Goal: Task Accomplishment & Management: Use online tool/utility

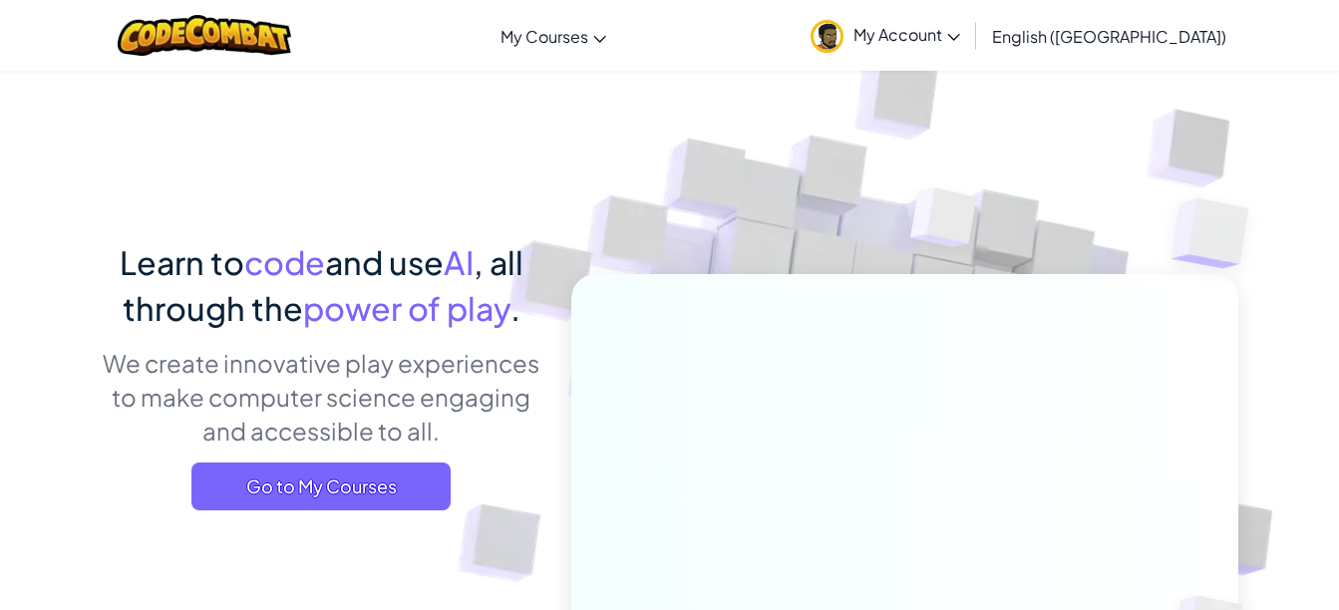
click at [336, 522] on div "Learn to code and use AI , all through the power of play . We create innovative…" at bounding box center [322, 382] width 440 height 286
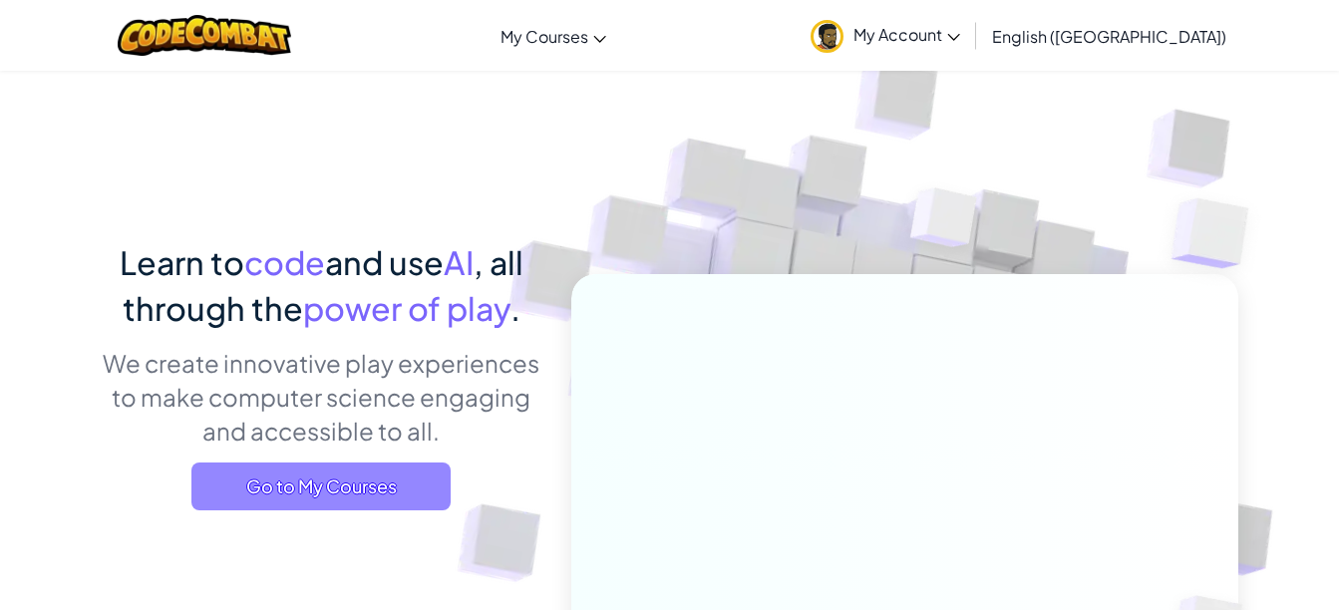
click at [365, 491] on span "Go to My Courses" at bounding box center [320, 486] width 259 height 48
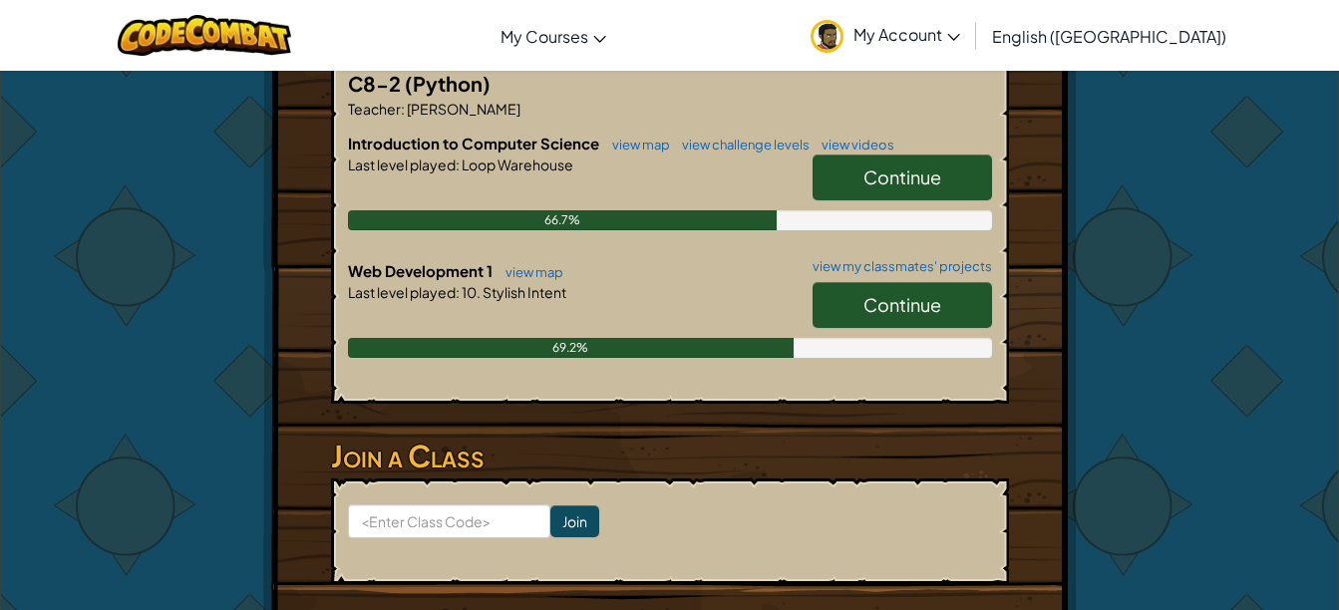
scroll to position [418, 0]
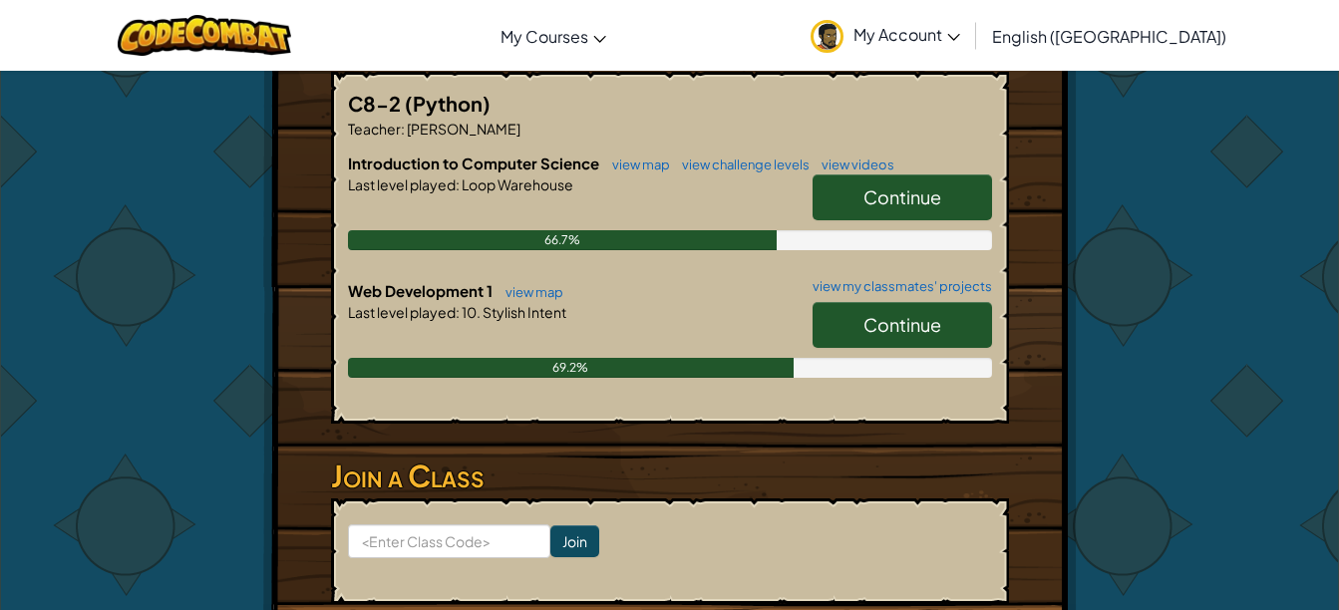
click at [875, 313] on span "Continue" at bounding box center [902, 324] width 78 height 23
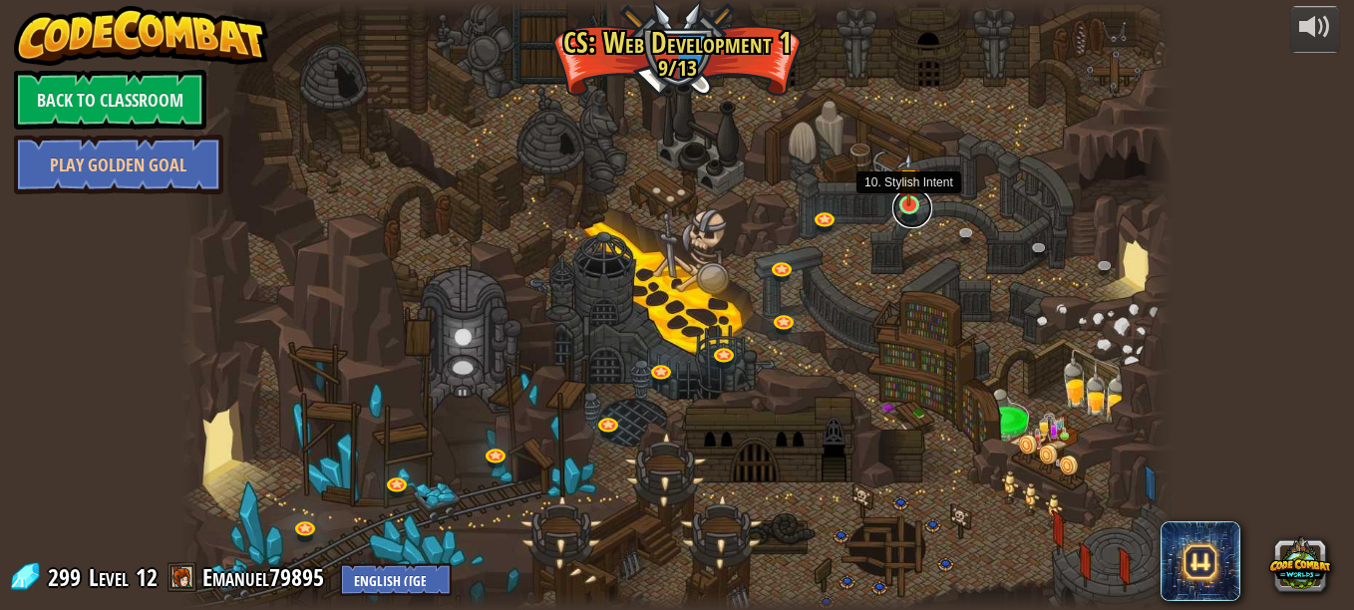
click at [908, 209] on link at bounding box center [912, 208] width 40 height 40
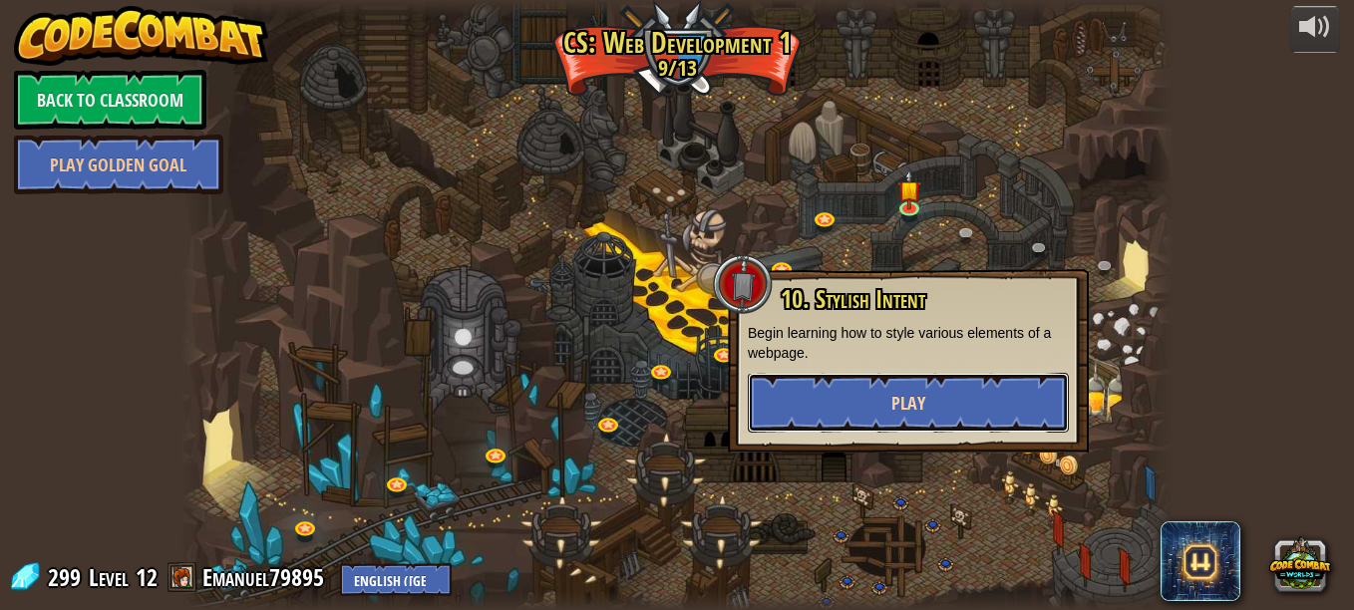
click at [970, 407] on button "Play" at bounding box center [908, 403] width 321 height 60
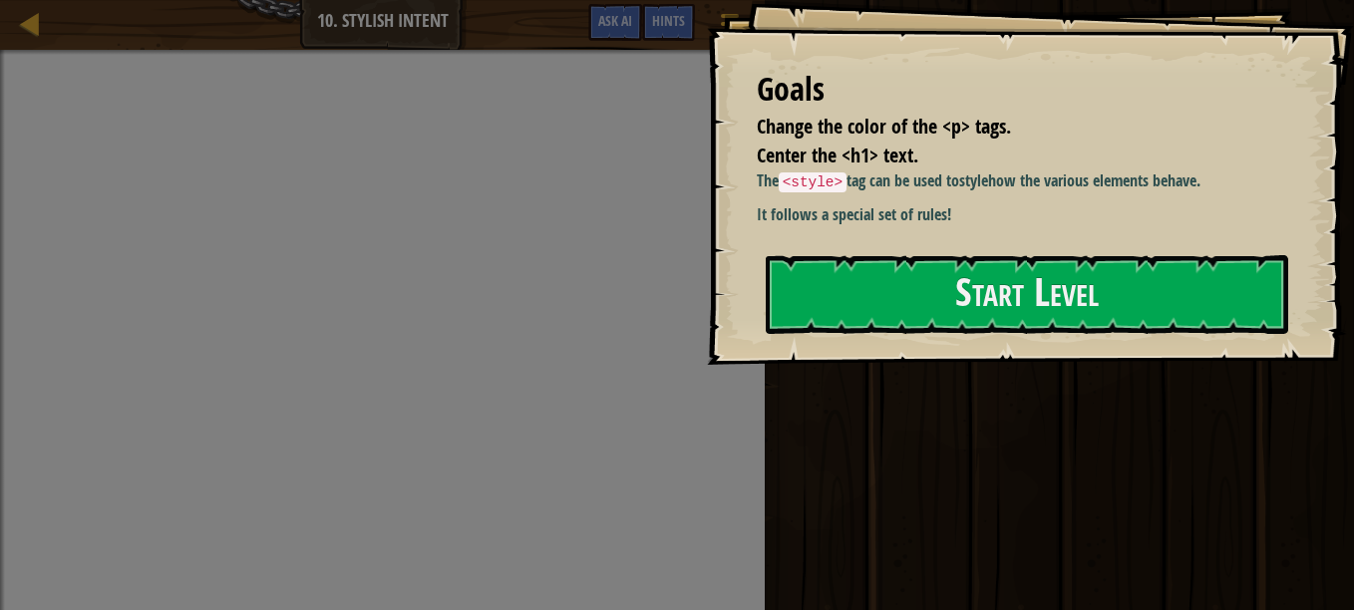
click at [1031, 359] on div "Goals Change the color of the <p> tags. Center the <h1> text. The <style> tag c…" at bounding box center [1030, 182] width 647 height 365
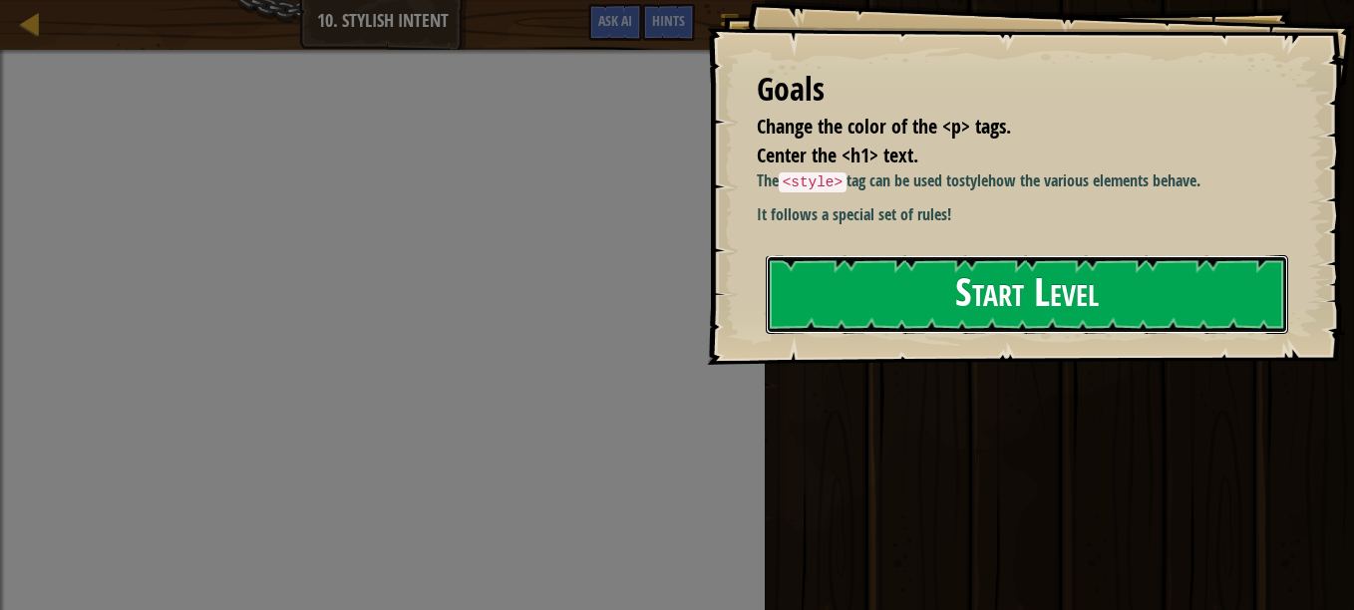
click at [1028, 304] on button "Start Level" at bounding box center [1026, 294] width 522 height 79
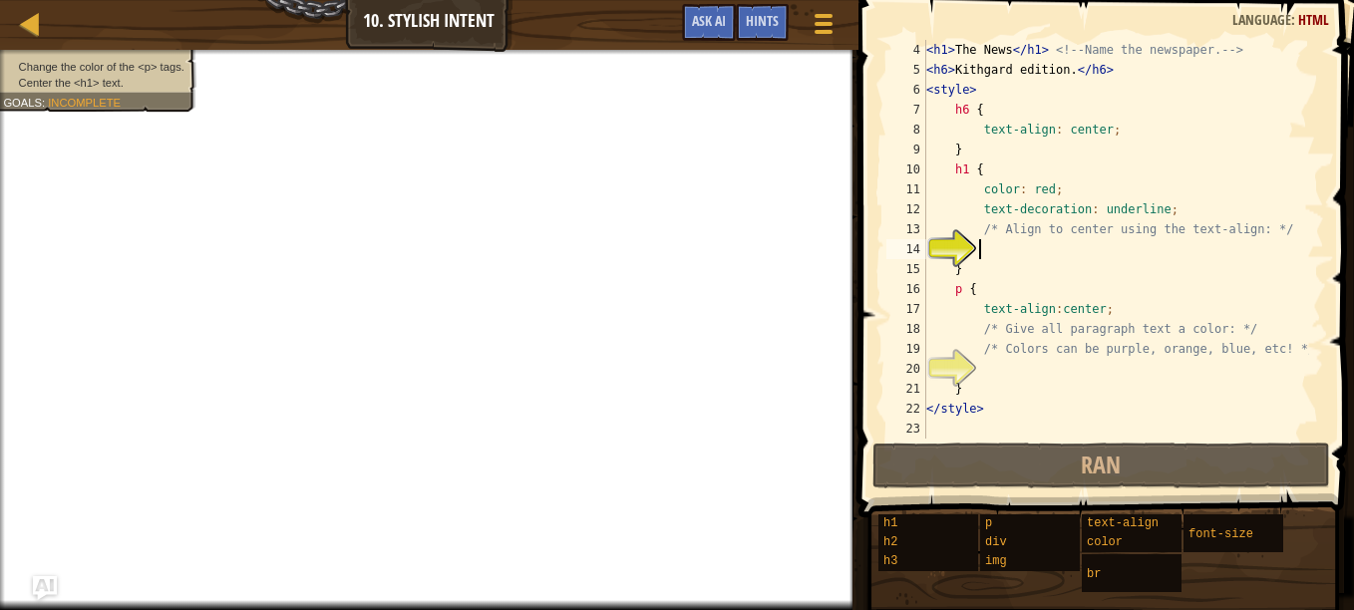
scroll to position [60, 0]
click at [991, 292] on div "< h1 > The News </ h1 > <!-- Name the newspaper. --> < h6 > Kithgard edition. <…" at bounding box center [1115, 259] width 387 height 439
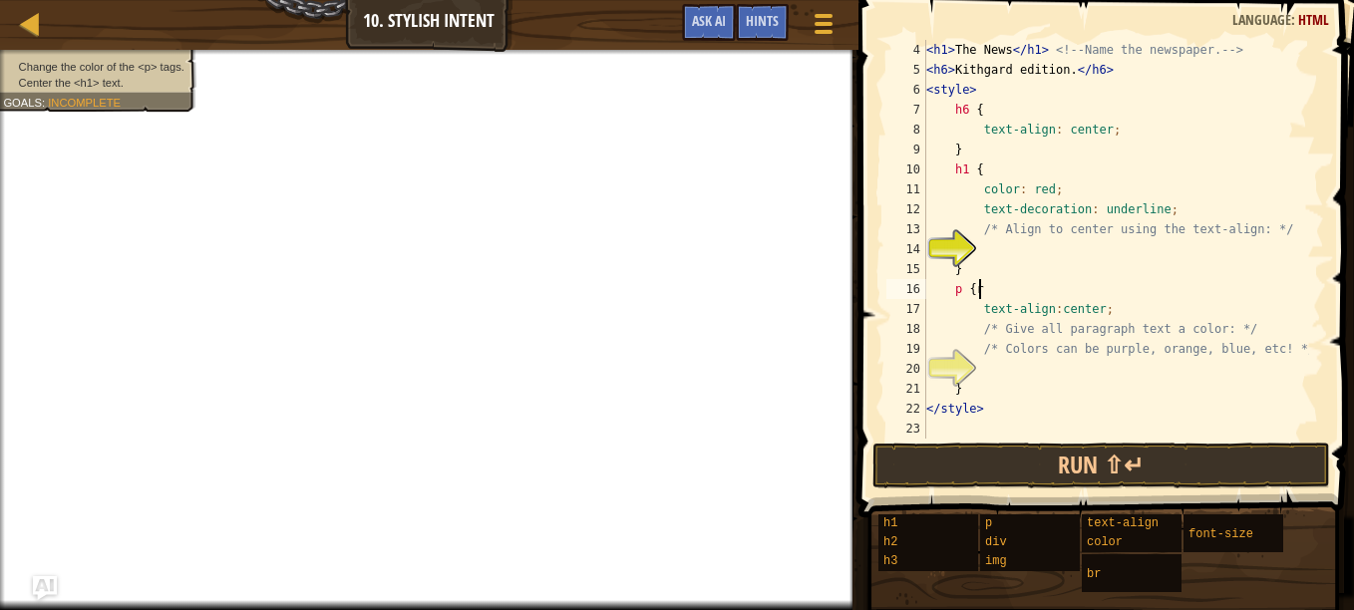
scroll to position [9, 3]
type textarea "p {"
